Goal: Find specific page/section: Find specific page/section

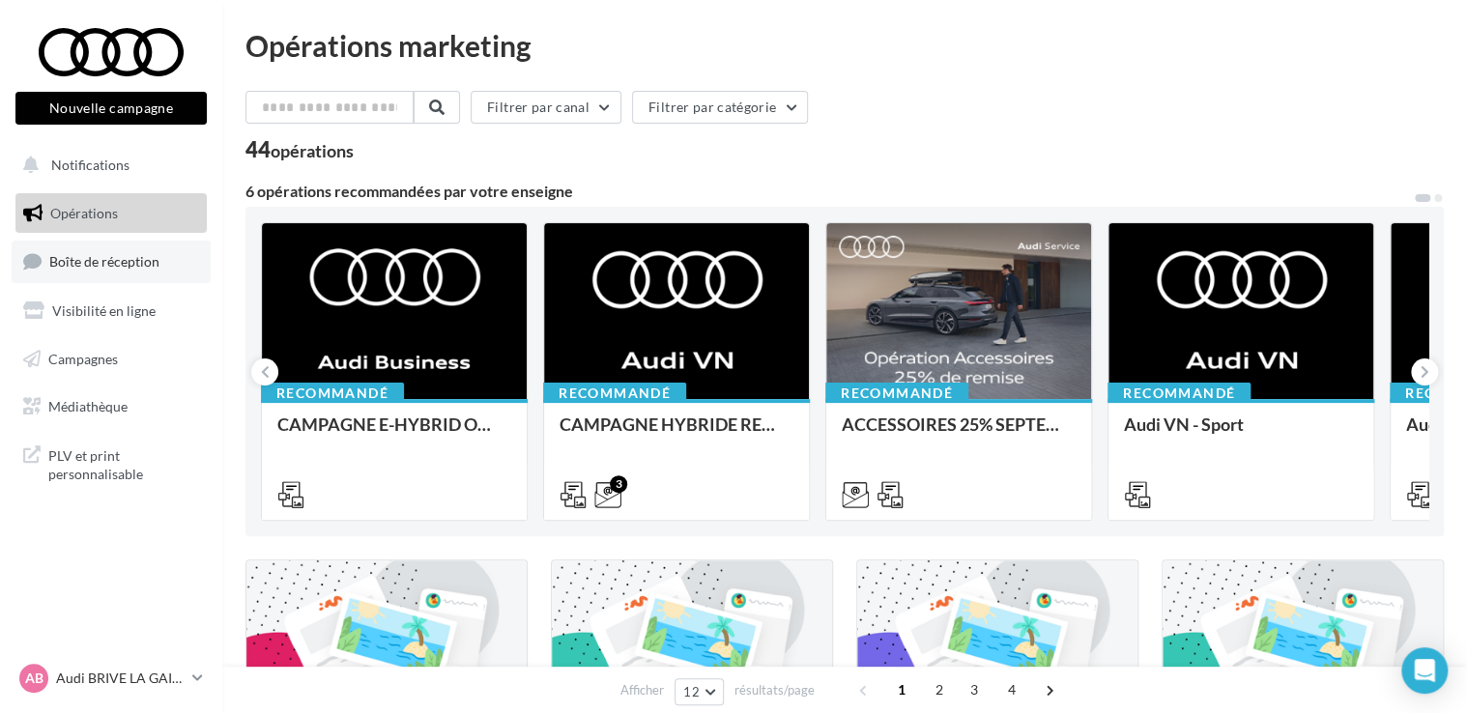
click at [113, 265] on span "Boîte de réception" at bounding box center [104, 261] width 110 height 16
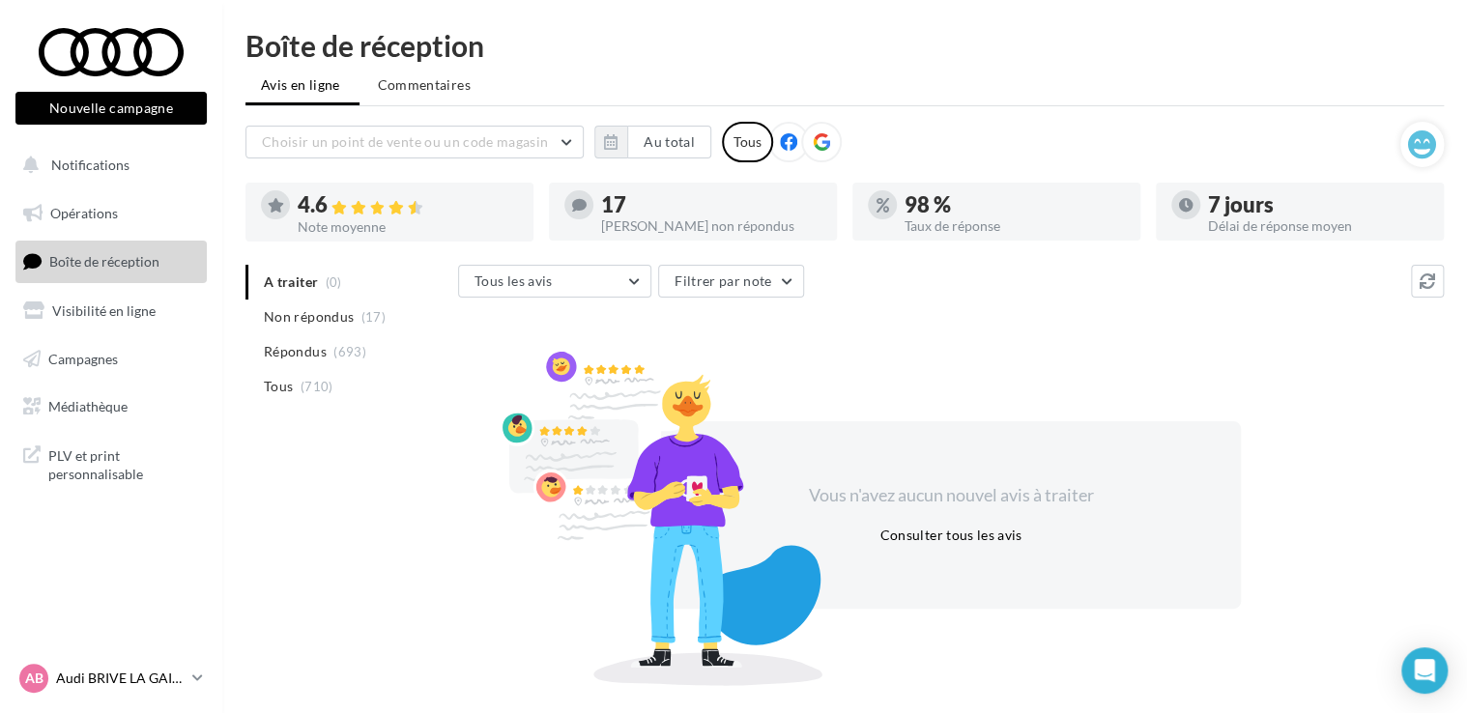
click at [138, 683] on p "Audi BRIVE LA GAILLARDE" at bounding box center [120, 678] width 129 height 19
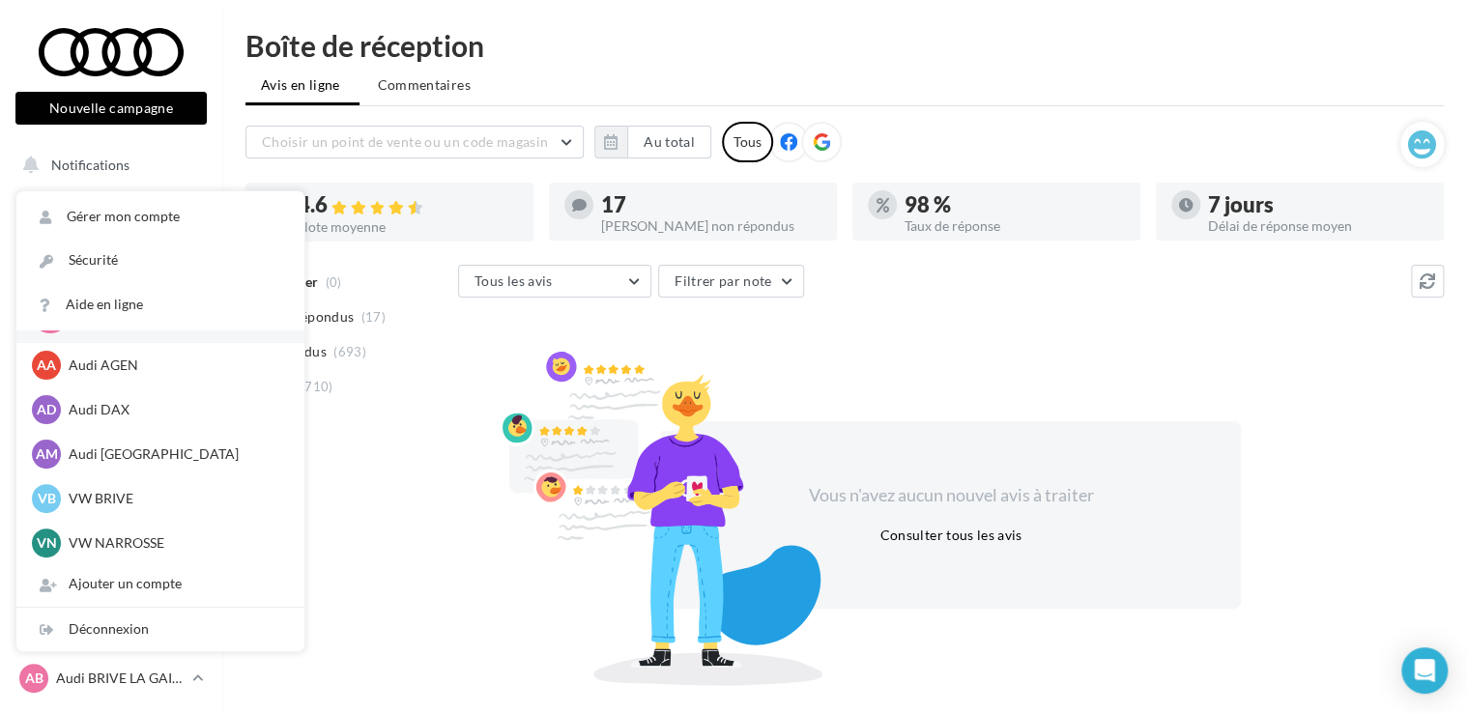
scroll to position [41, 0]
click at [108, 496] on p "VW BRIVE" at bounding box center [175, 500] width 213 height 19
